Goal: Information Seeking & Learning: Check status

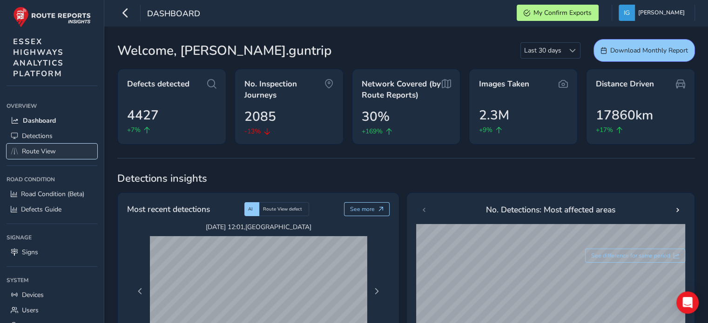
click at [42, 151] on span "Route View" at bounding box center [39, 151] width 34 height 9
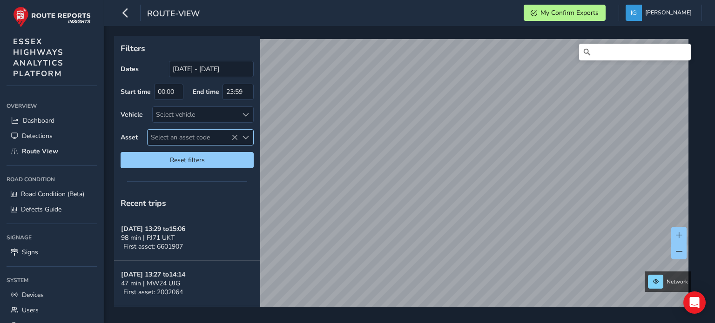
click at [246, 134] on span "Select an asset code" at bounding box center [245, 137] width 7 height 7
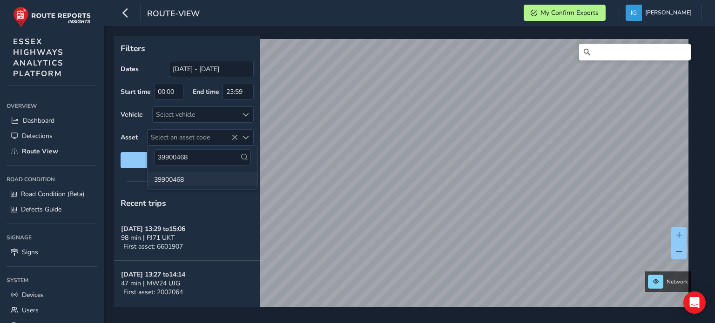
type input "39900468"
click at [172, 181] on li "39900468" at bounding box center [203, 179] width 110 height 14
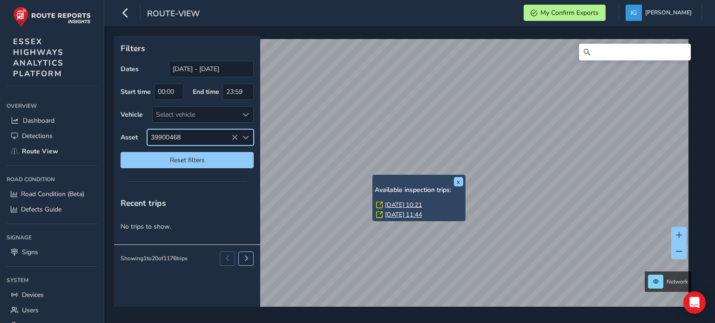
click at [389, 201] on link "[DATE] 10:21" at bounding box center [403, 205] width 37 height 8
